Goal: Information Seeking & Learning: Learn about a topic

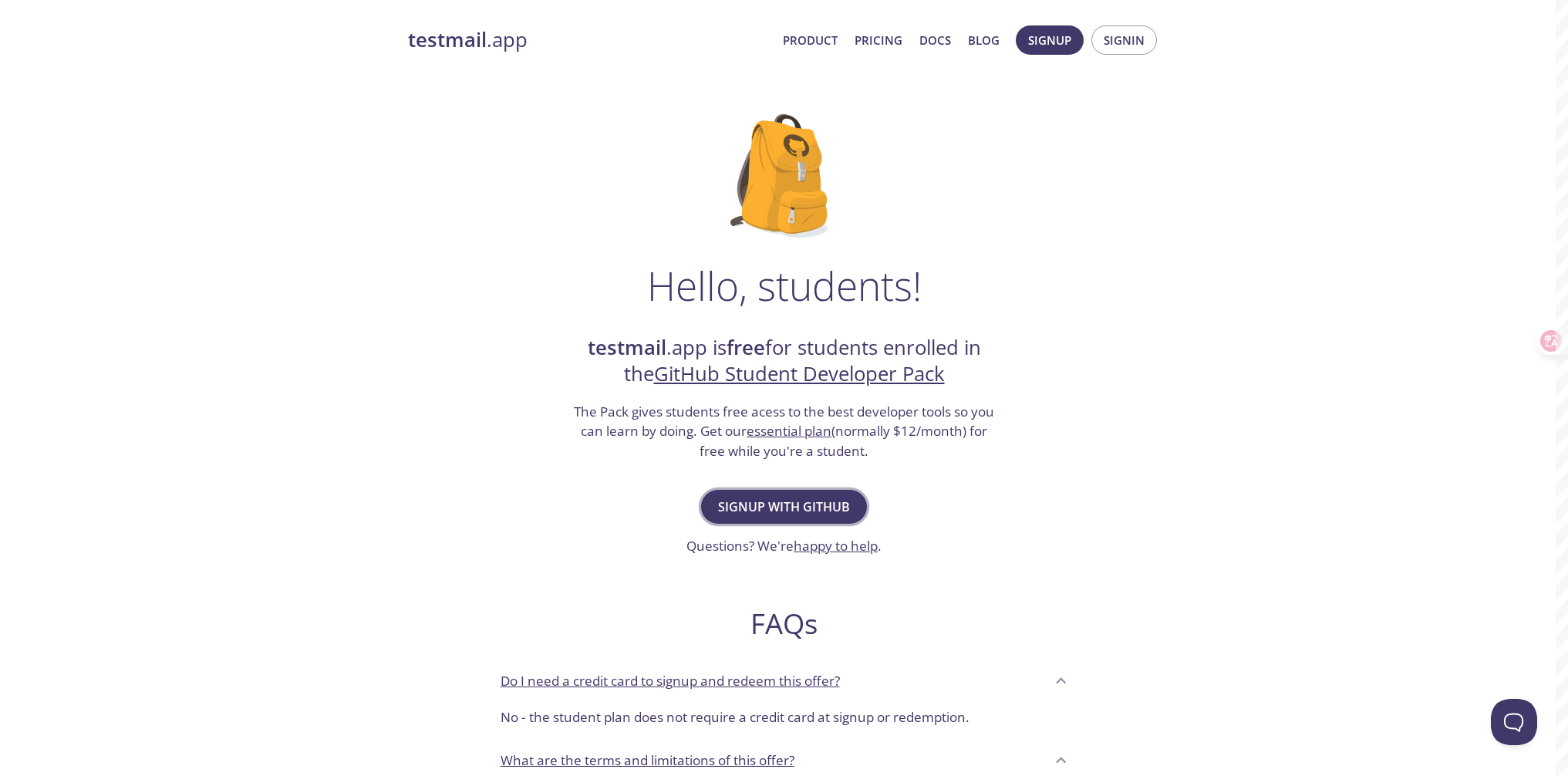
click at [845, 501] on span "Signup with GitHub" at bounding box center [784, 506] width 132 height 22
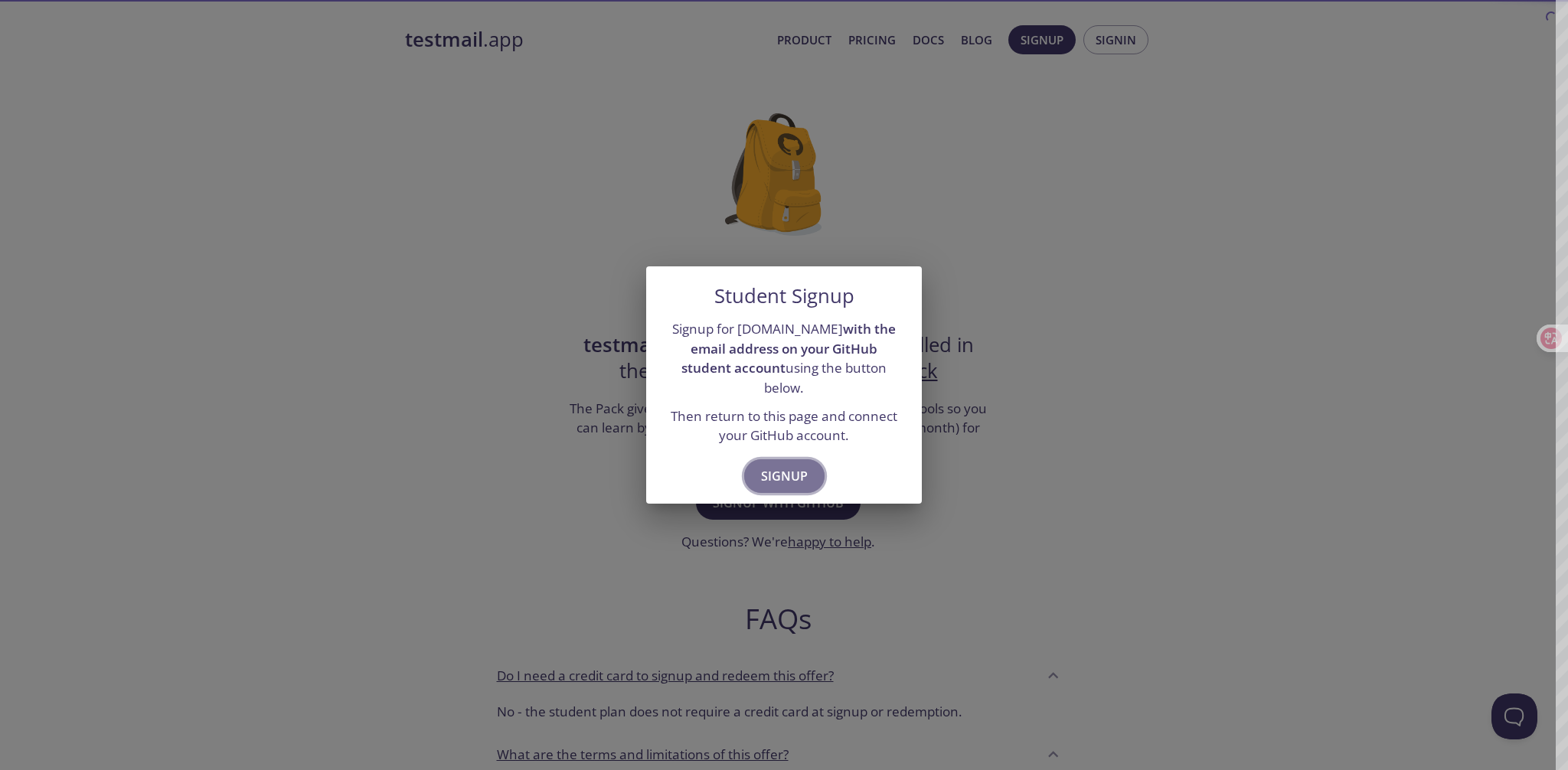
click at [806, 466] on span "Signup" at bounding box center [784, 476] width 47 height 21
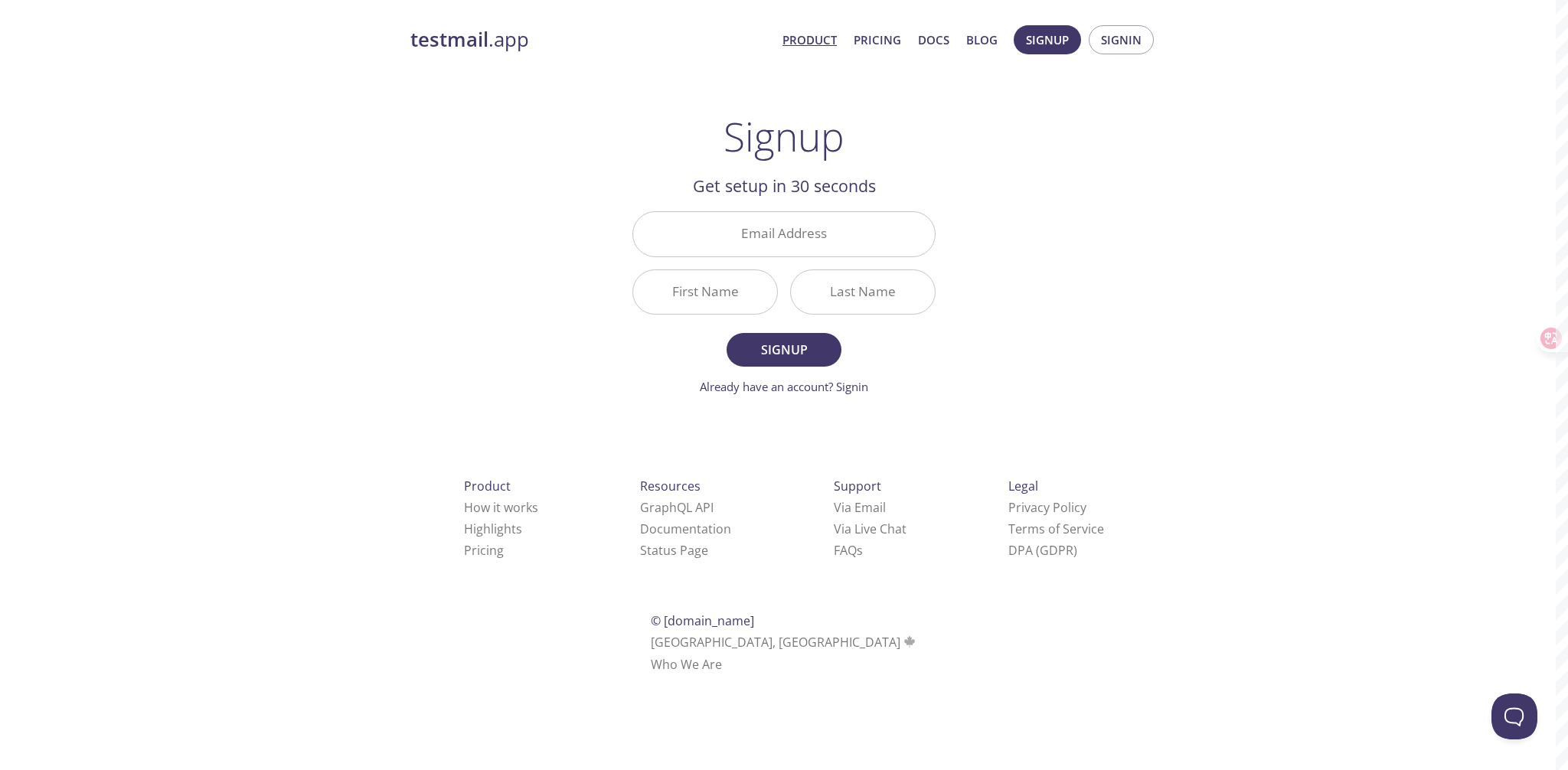
click at [837, 44] on link "Product" at bounding box center [810, 39] width 55 height 20
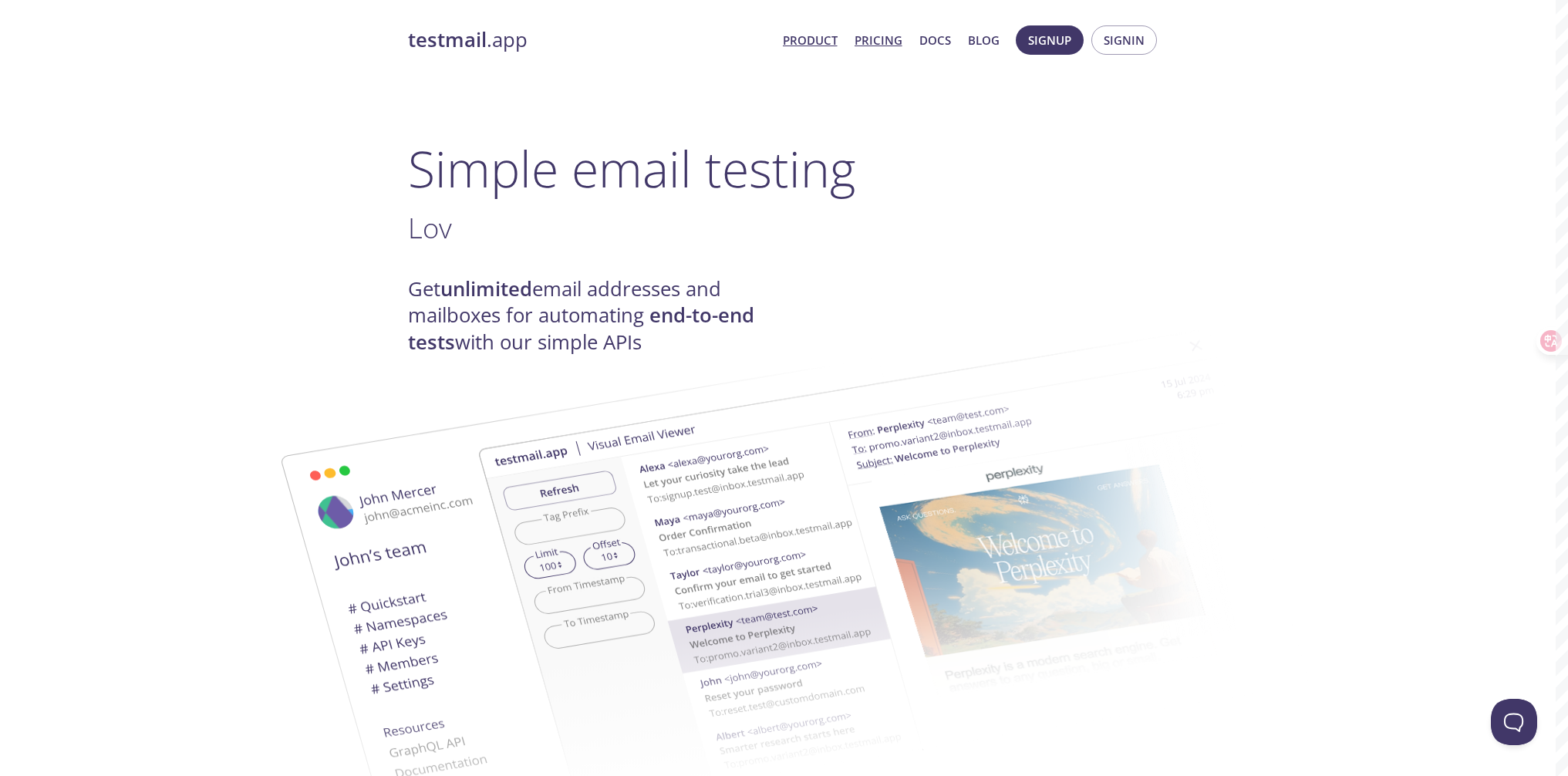
click at [871, 34] on link "Pricing" at bounding box center [879, 40] width 48 height 20
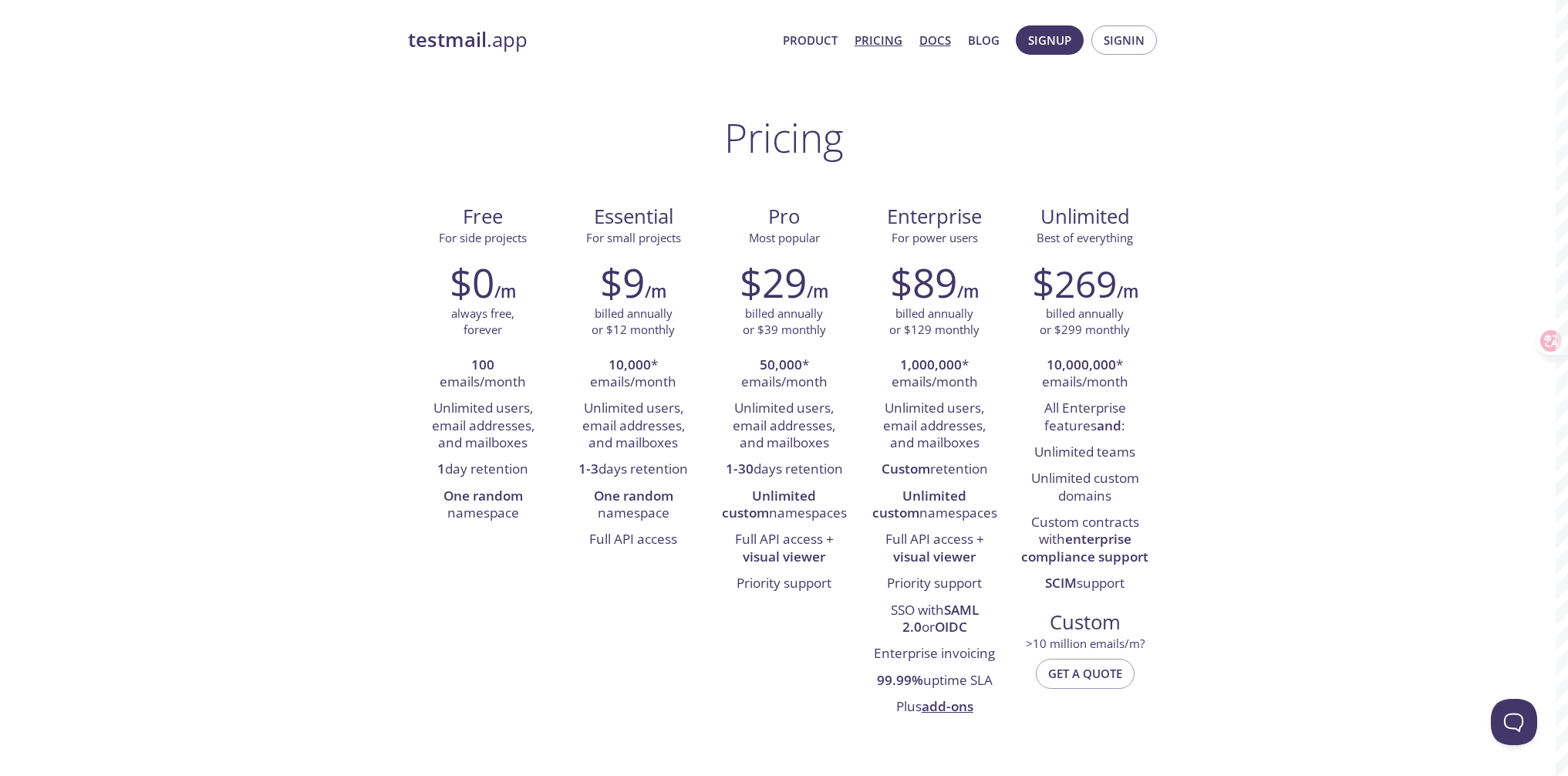
click at [933, 40] on link "Docs" at bounding box center [935, 40] width 32 height 20
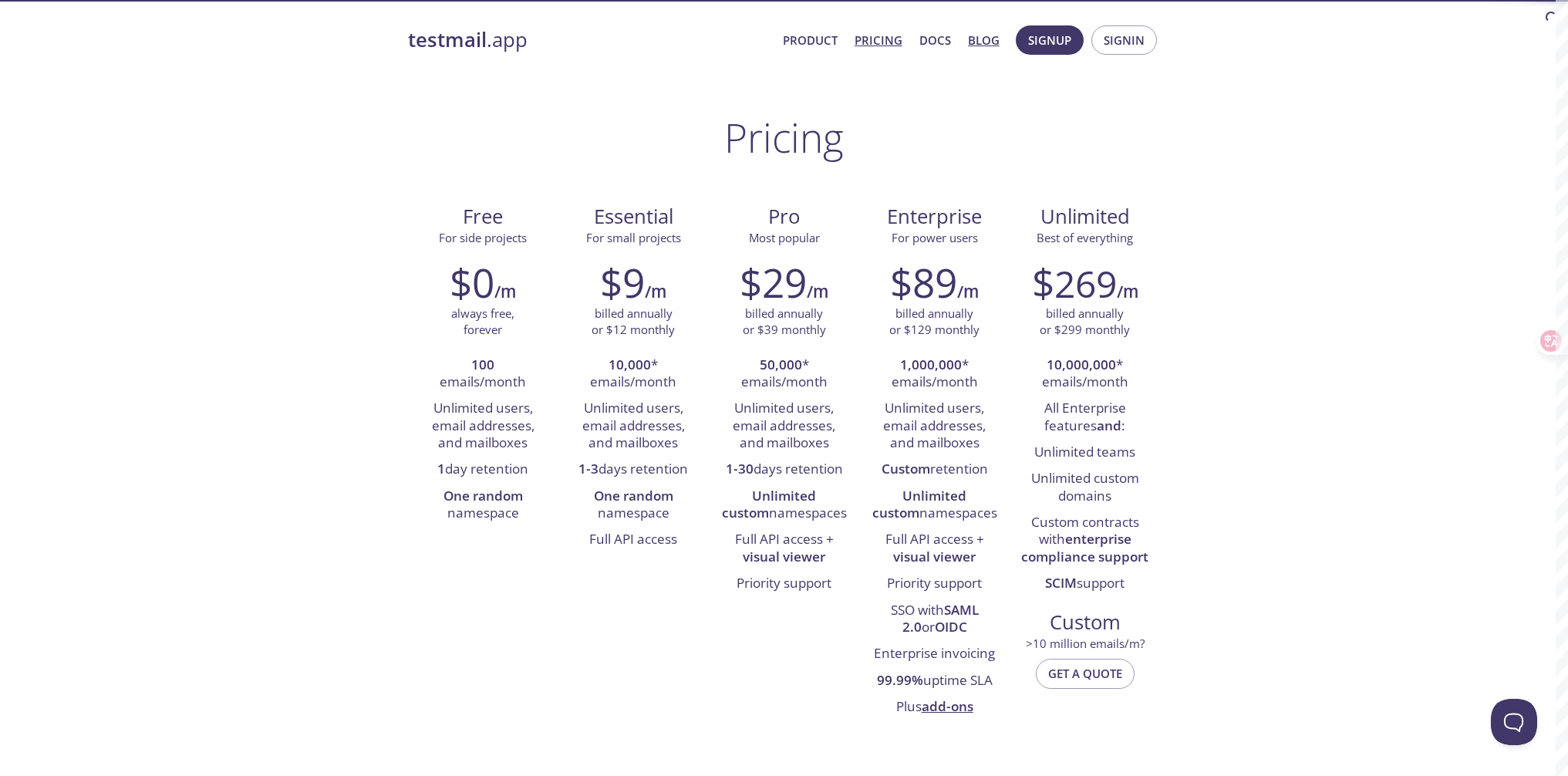
click at [972, 42] on link "Blog" at bounding box center [983, 40] width 32 height 20
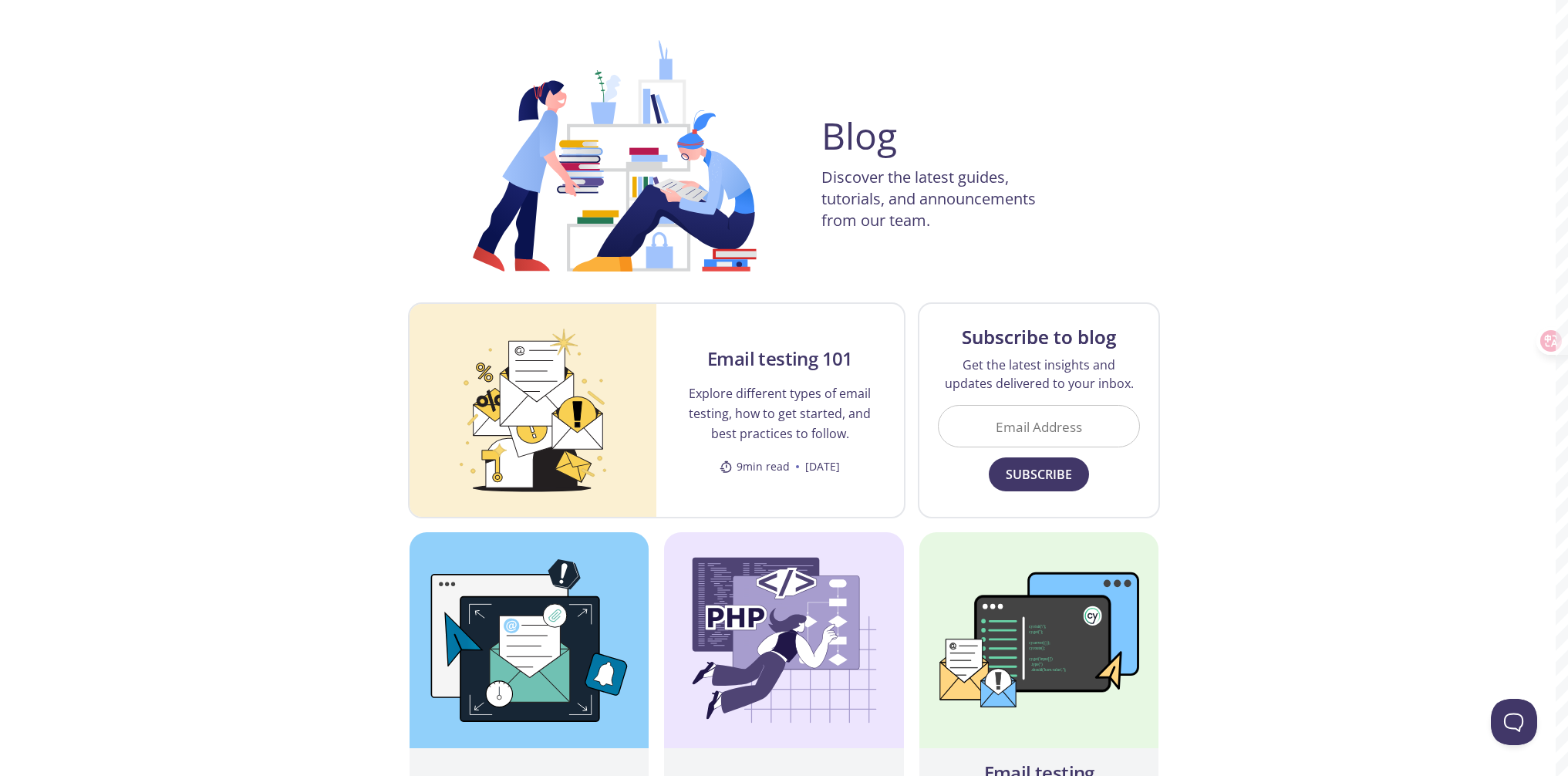
scroll to position [121, 0]
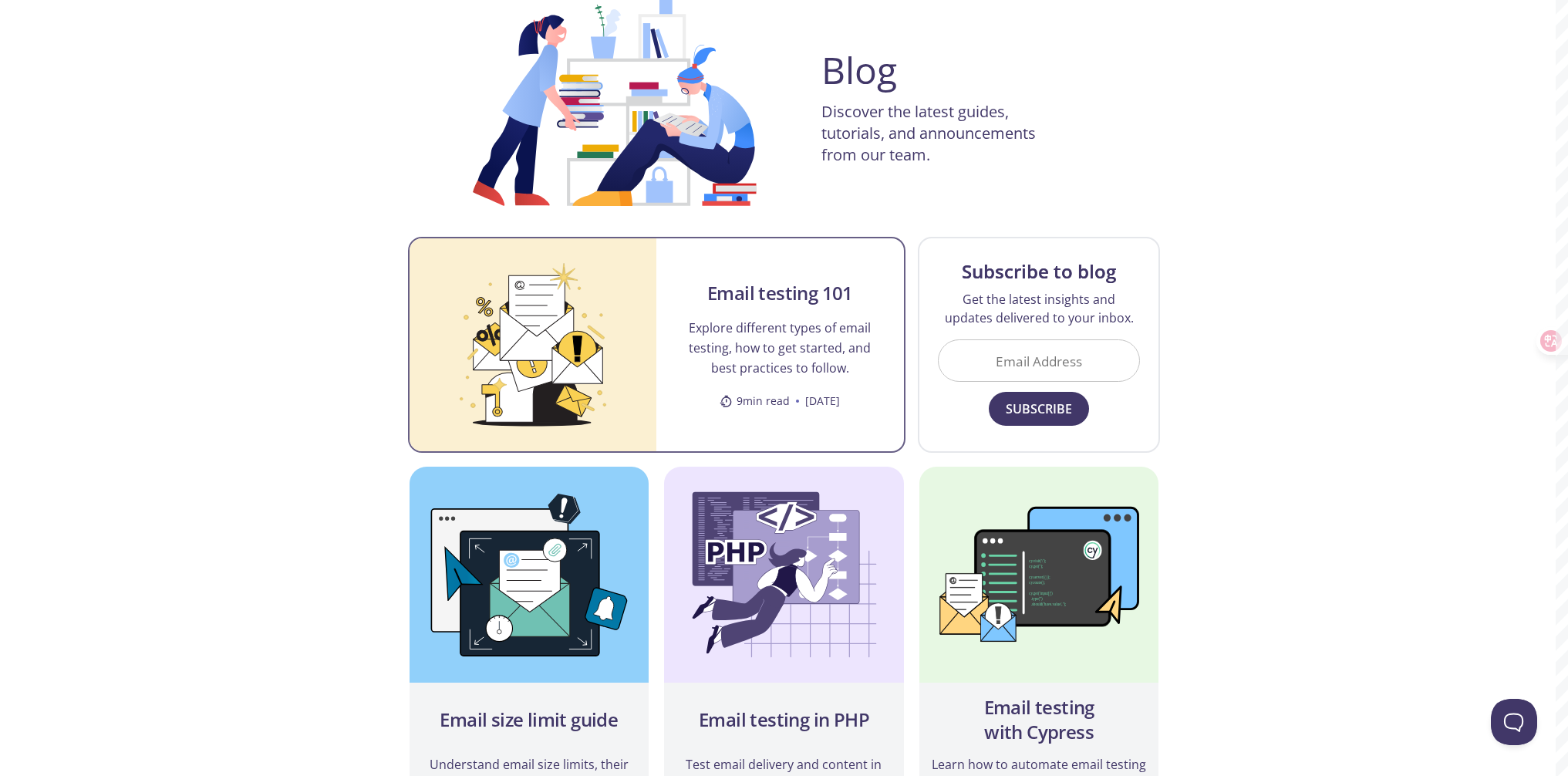
click at [751, 287] on h2 "Email testing 101" at bounding box center [780, 293] width 146 height 25
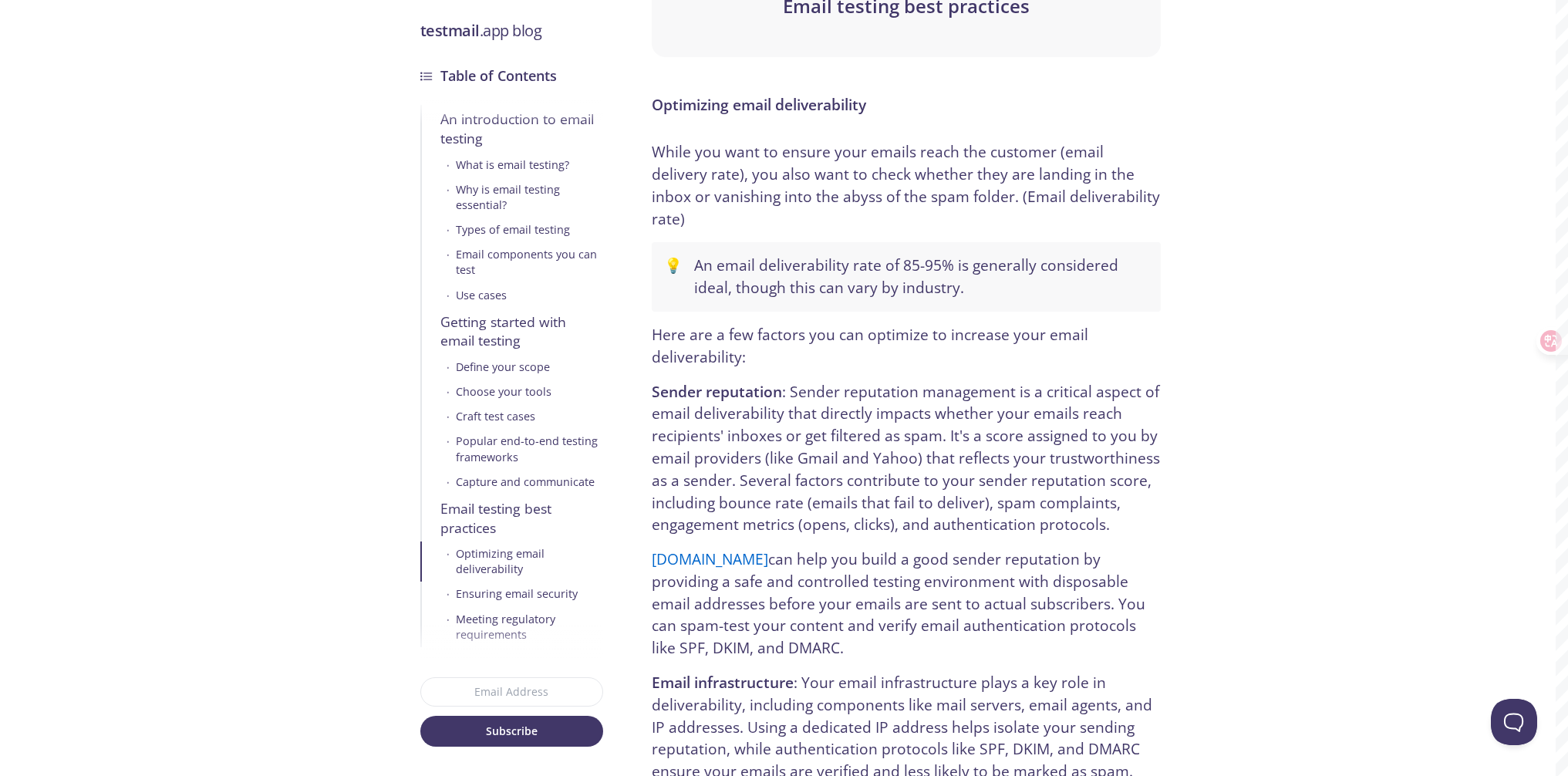
scroll to position [7209, 0]
